Goal: Navigation & Orientation: Find specific page/section

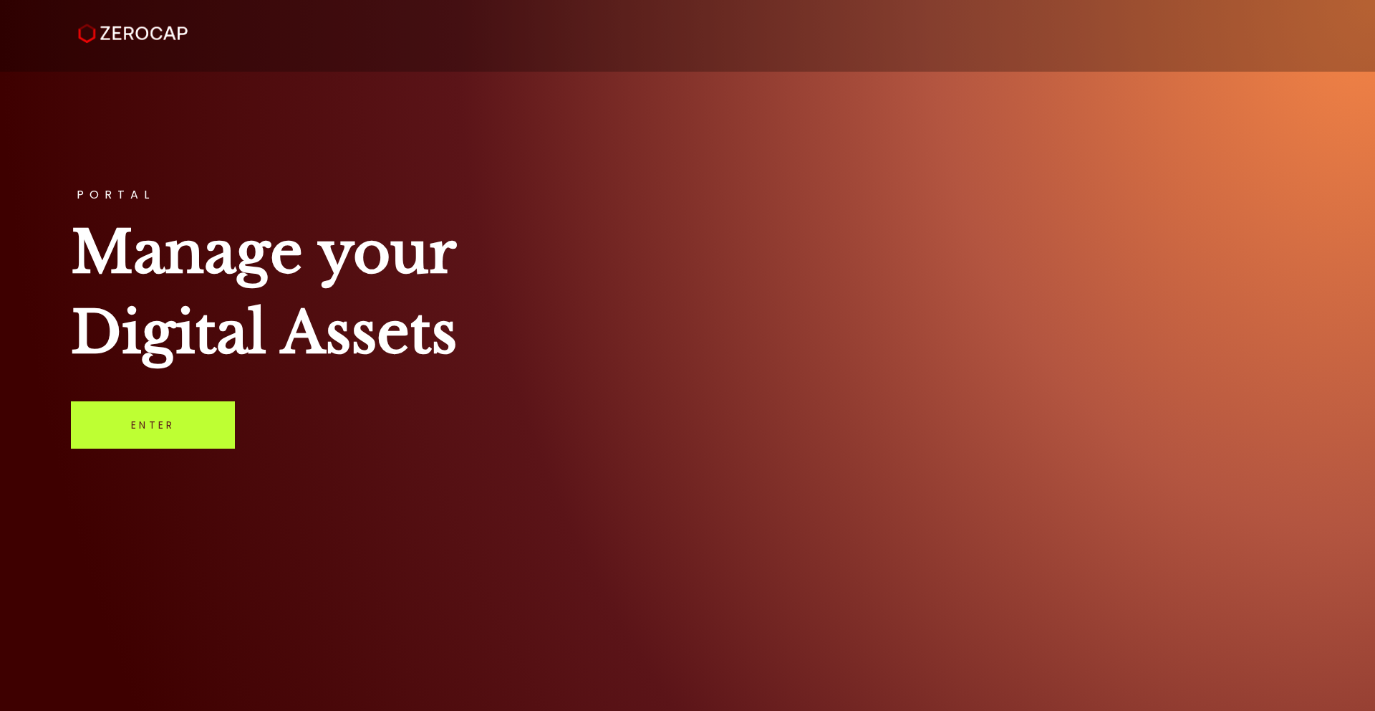
click at [157, 433] on link "Enter" at bounding box center [153, 424] width 164 height 47
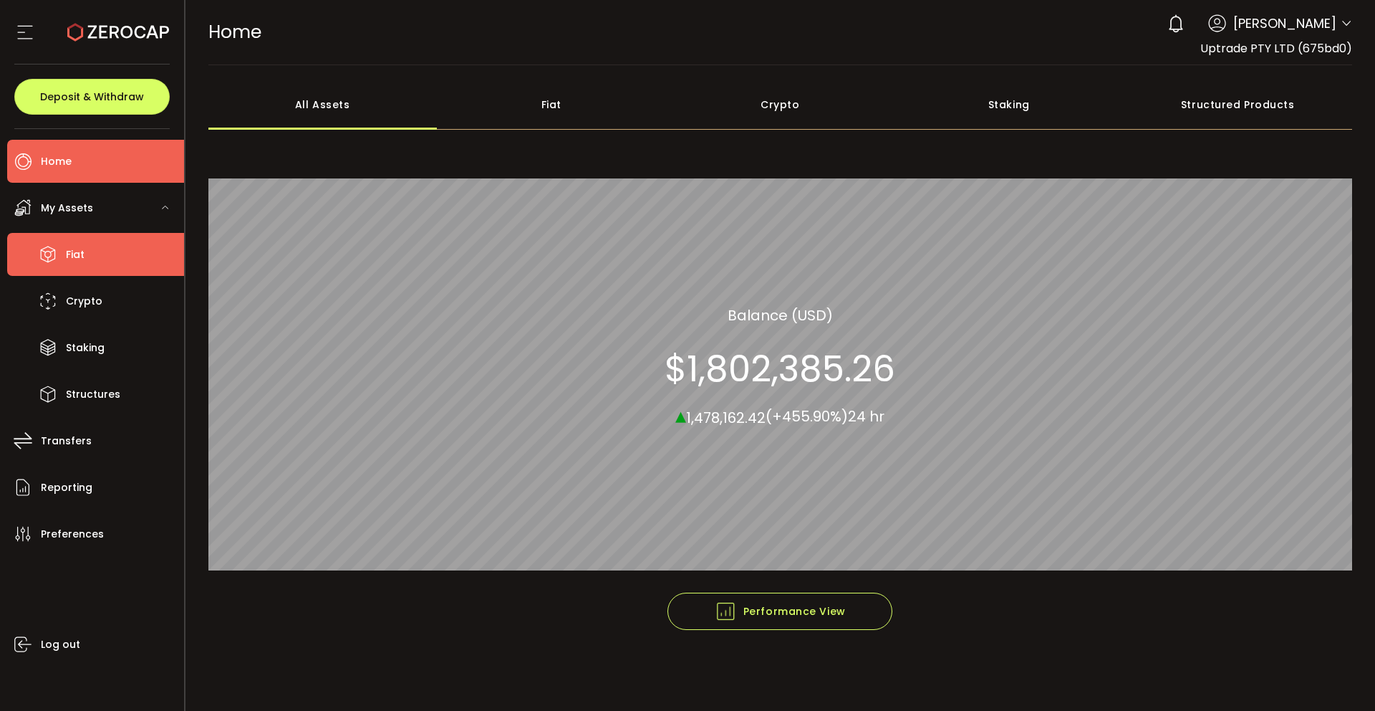
click at [82, 254] on span "Fiat" at bounding box center [75, 254] width 19 height 21
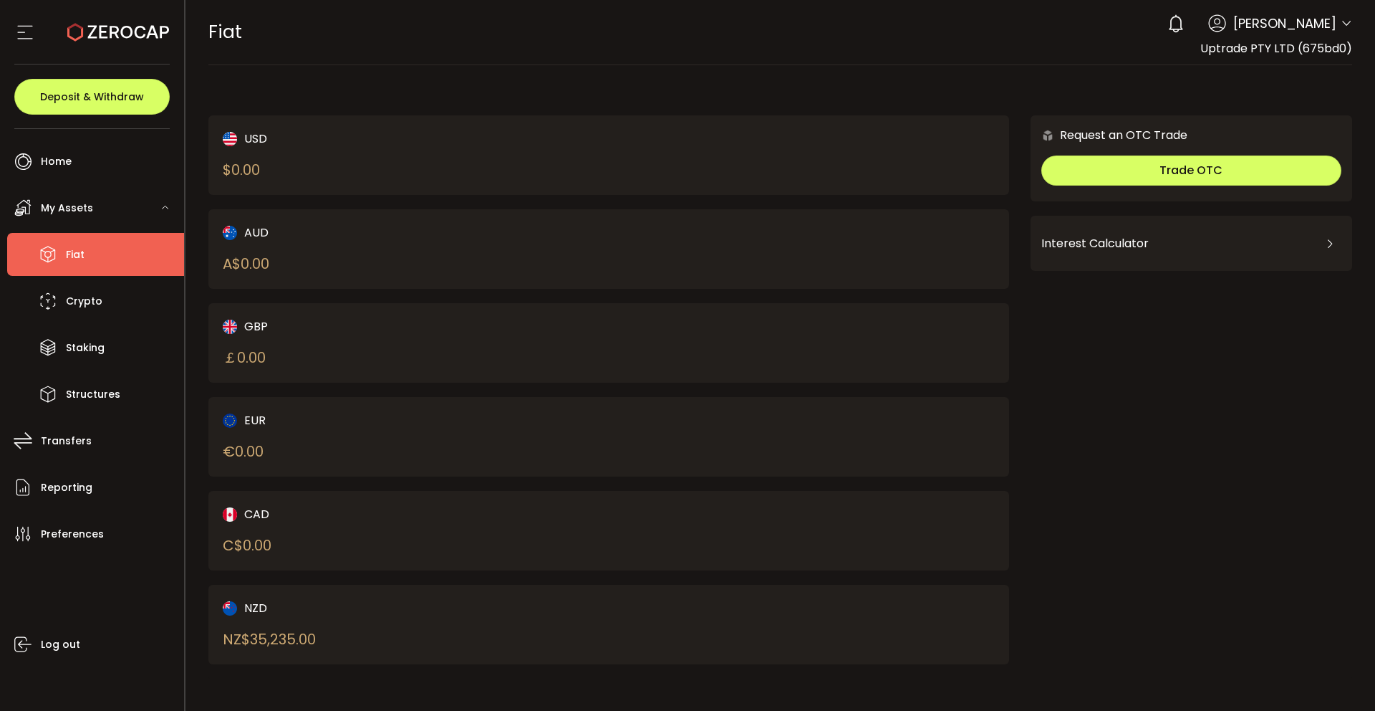
click at [107, 209] on div "My Assets" at bounding box center [95, 207] width 177 height 43
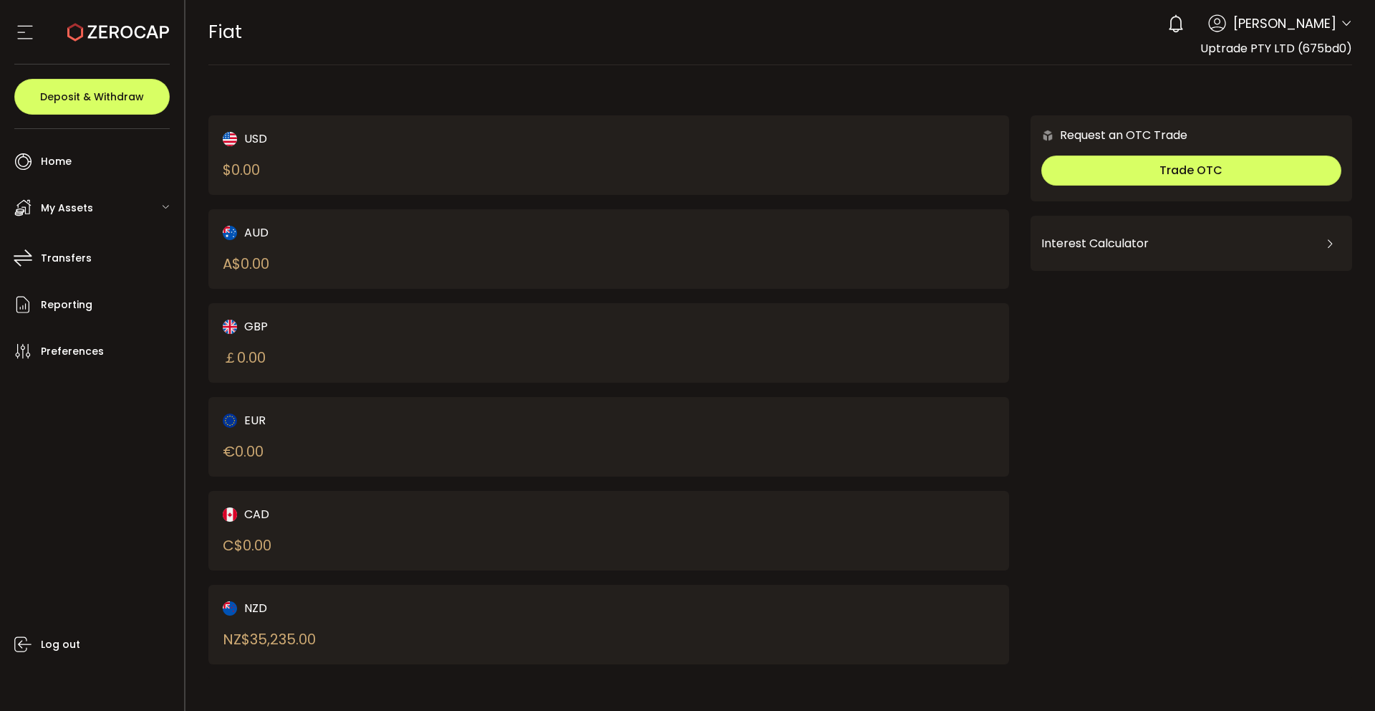
click at [100, 209] on div "My Assets" at bounding box center [95, 207] width 177 height 43
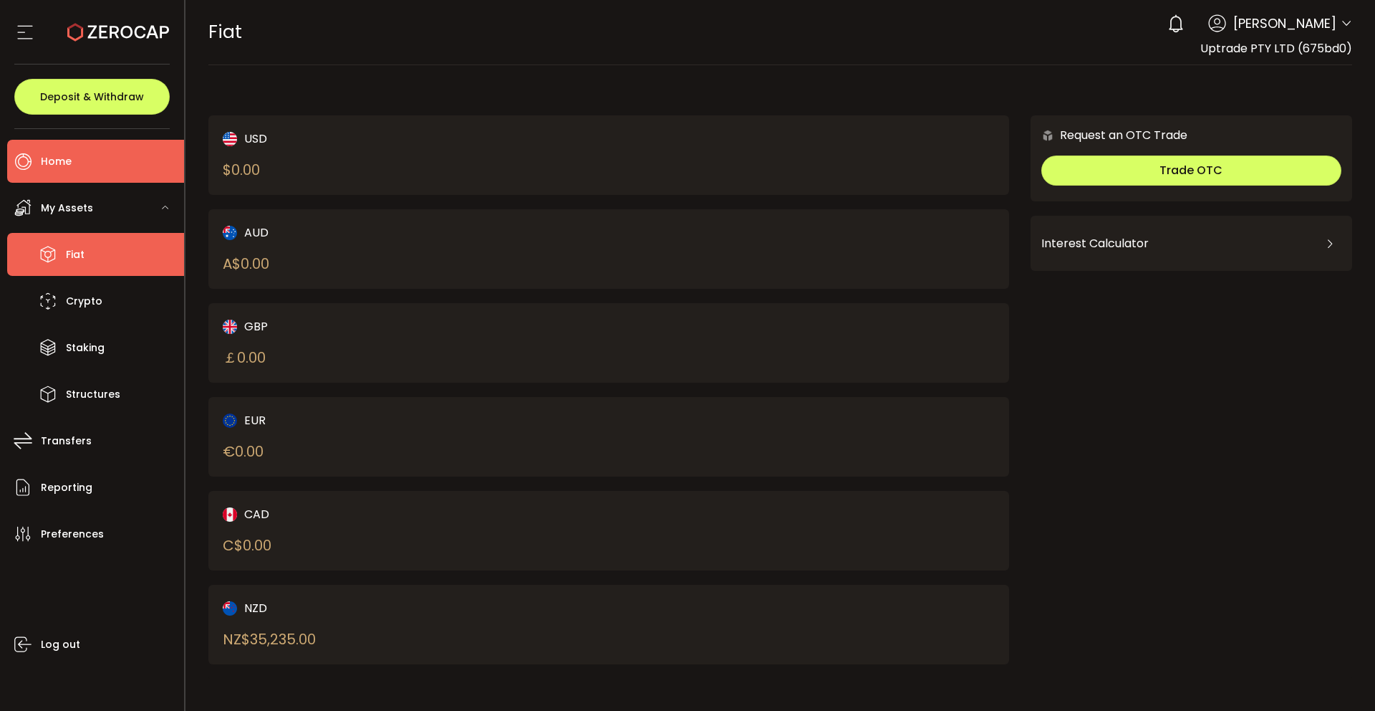
click at [49, 148] on li "Home" at bounding box center [95, 161] width 177 height 43
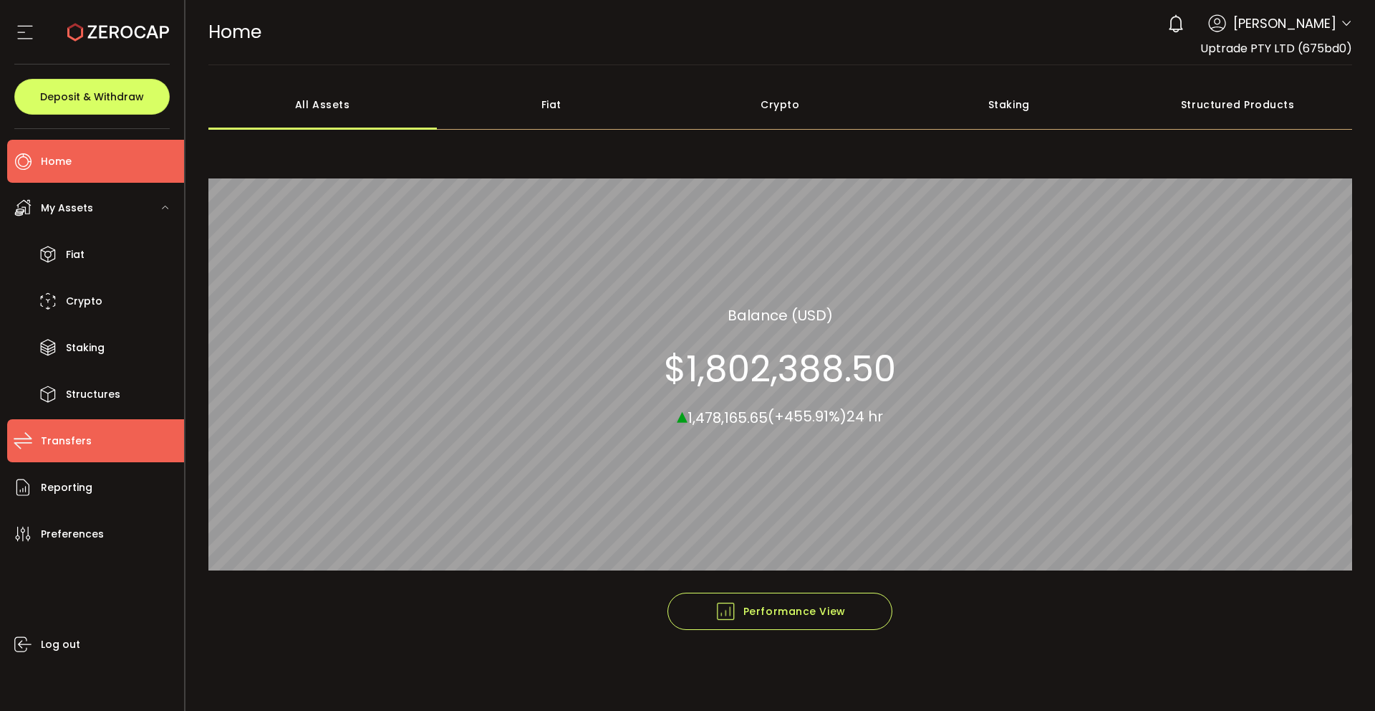
click at [80, 445] on span "Transfers" at bounding box center [66, 441] width 51 height 21
